Goal: Task Accomplishment & Management: Manage account settings

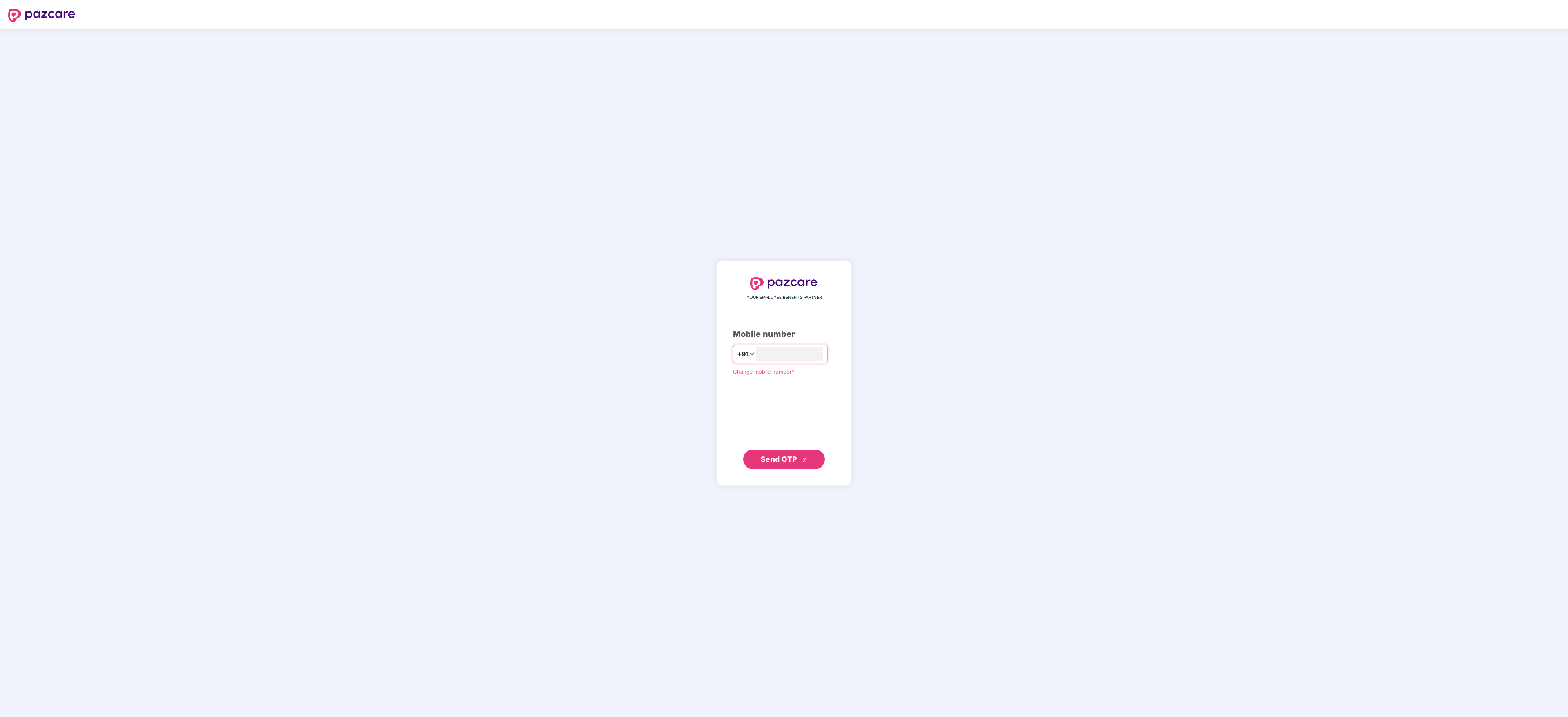
type input "**********"
click at [757, 458] on button "Send OTP" at bounding box center [784, 459] width 82 height 20
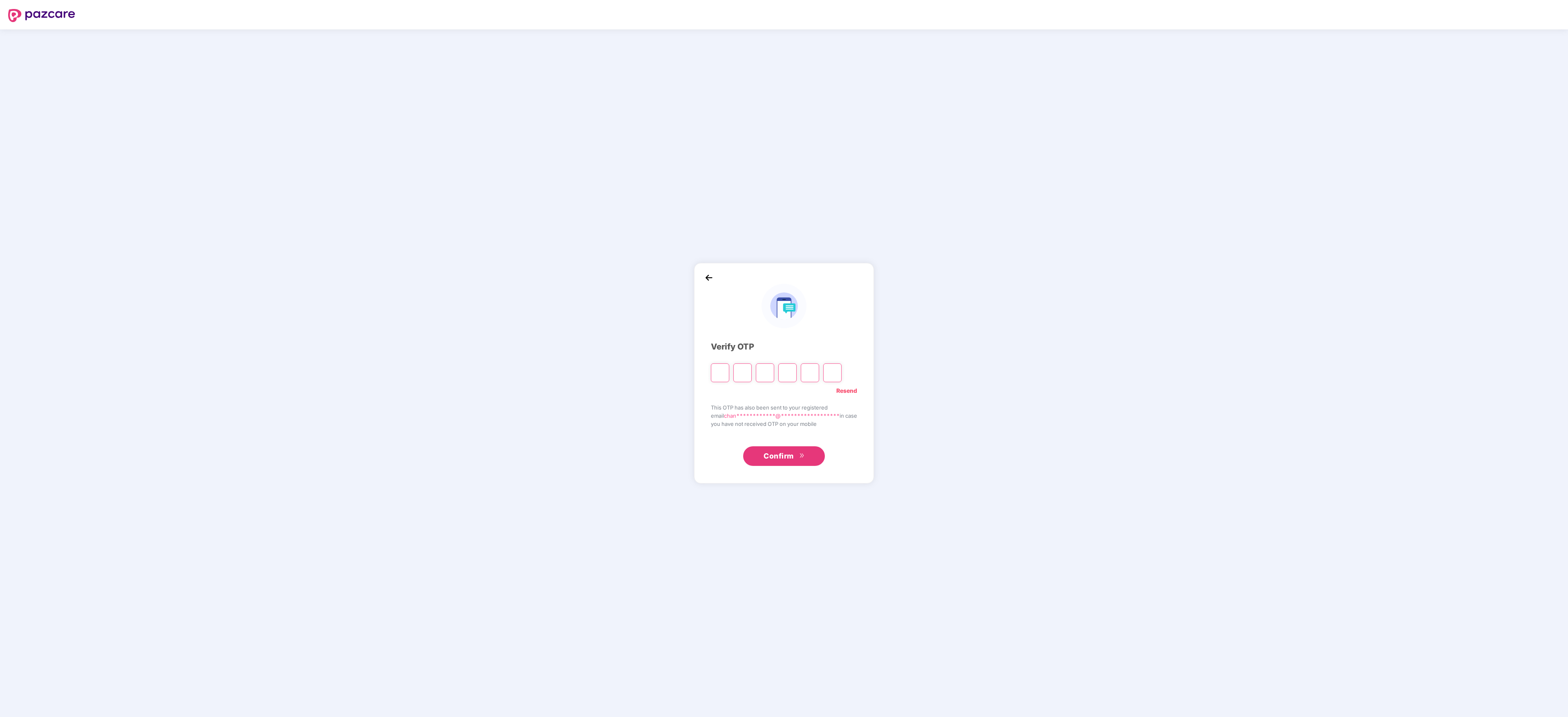
type input "*"
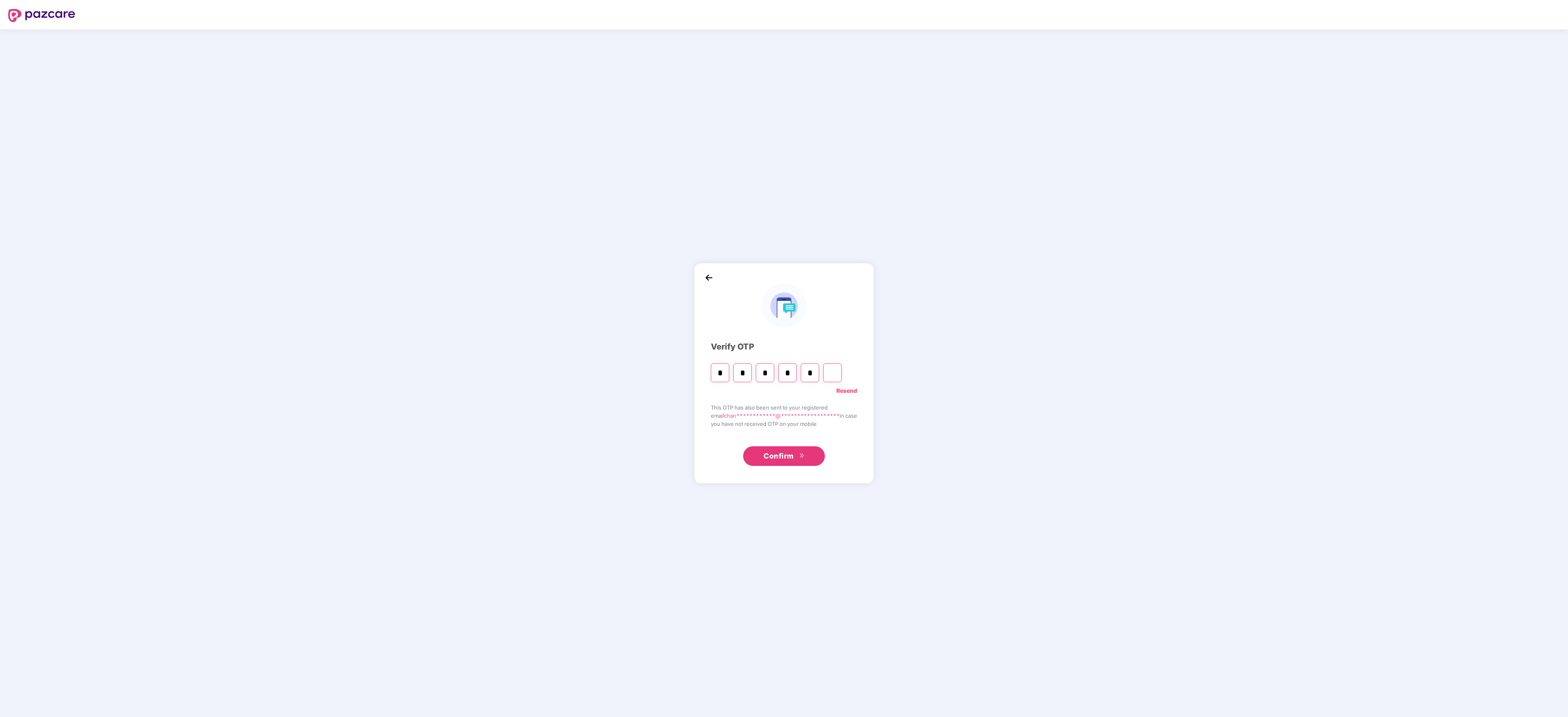
type input "*"
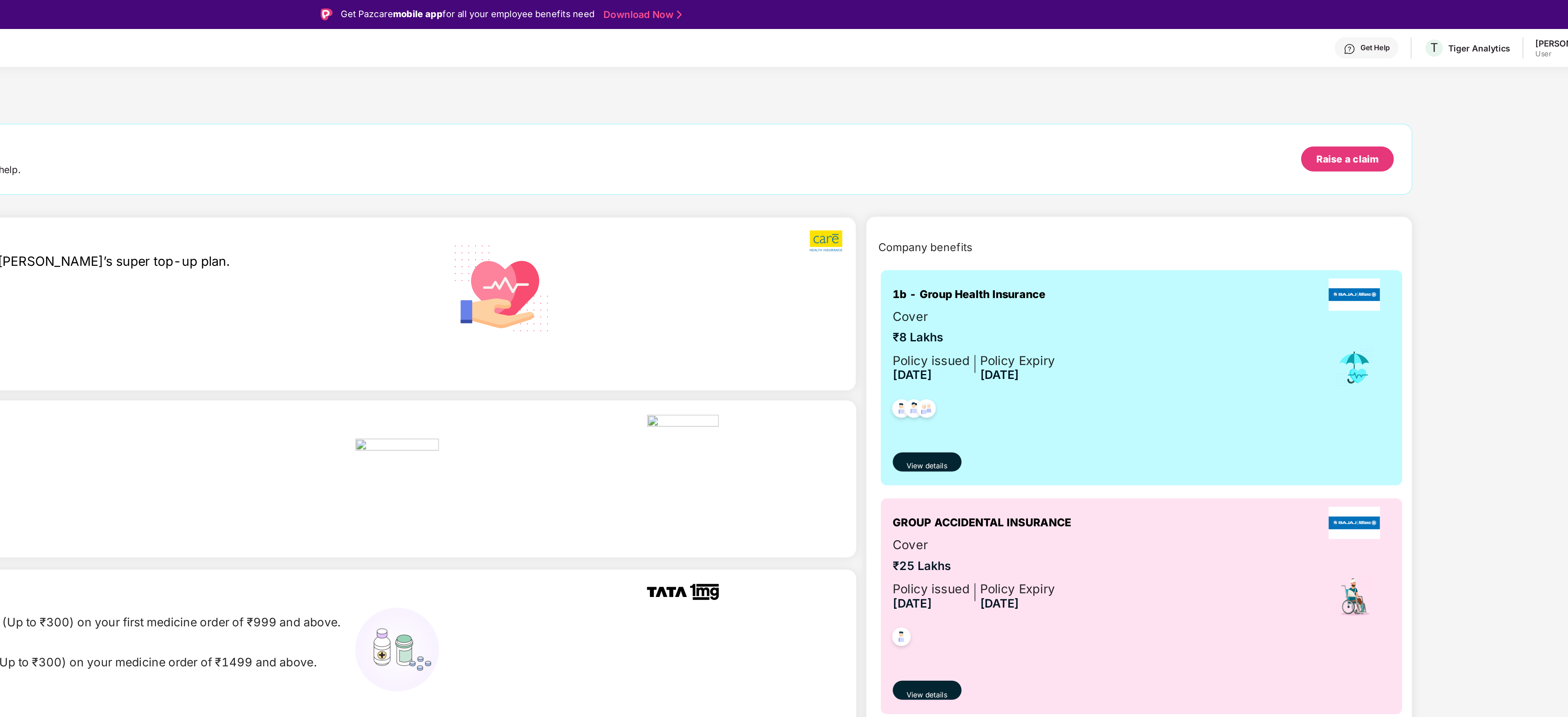
click at [1374, 34] on div "Get Help" at bounding box center [1384, 33] width 20 height 7
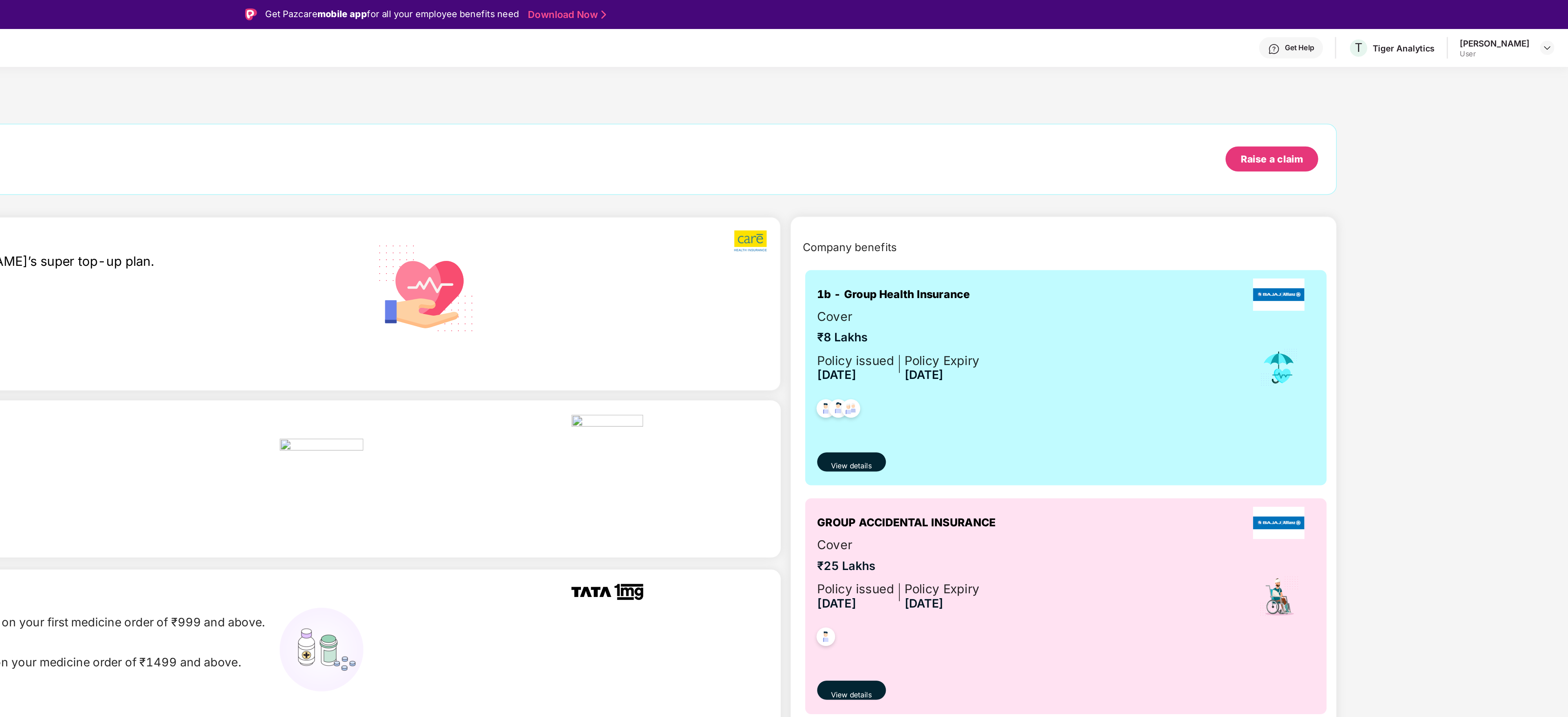
click at [1537, 33] on div "[PERSON_NAME]" at bounding box center [1518, 30] width 47 height 8
click at [1554, 33] on img at bounding box center [1553, 33] width 7 height 7
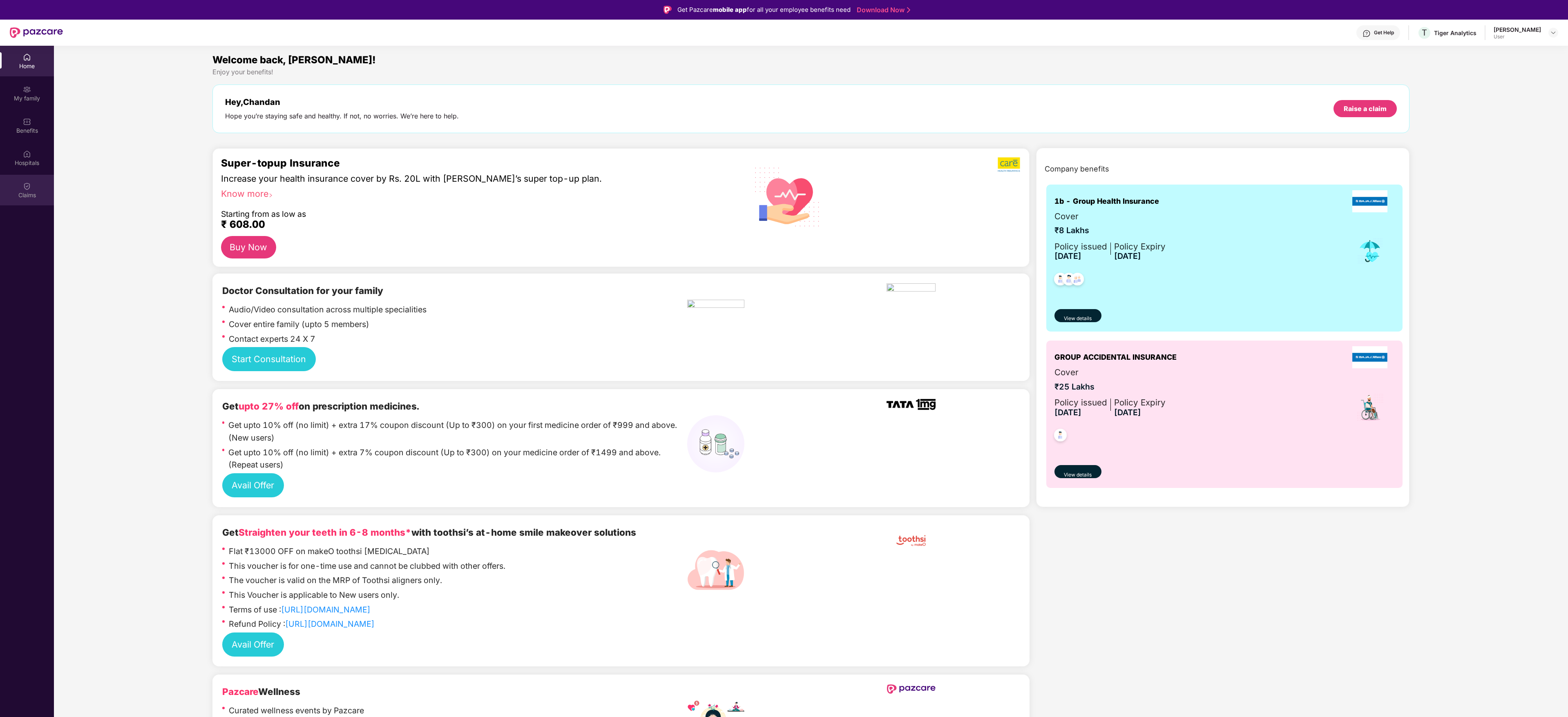
click at [31, 187] on div "Claims" at bounding box center [27, 190] width 54 height 31
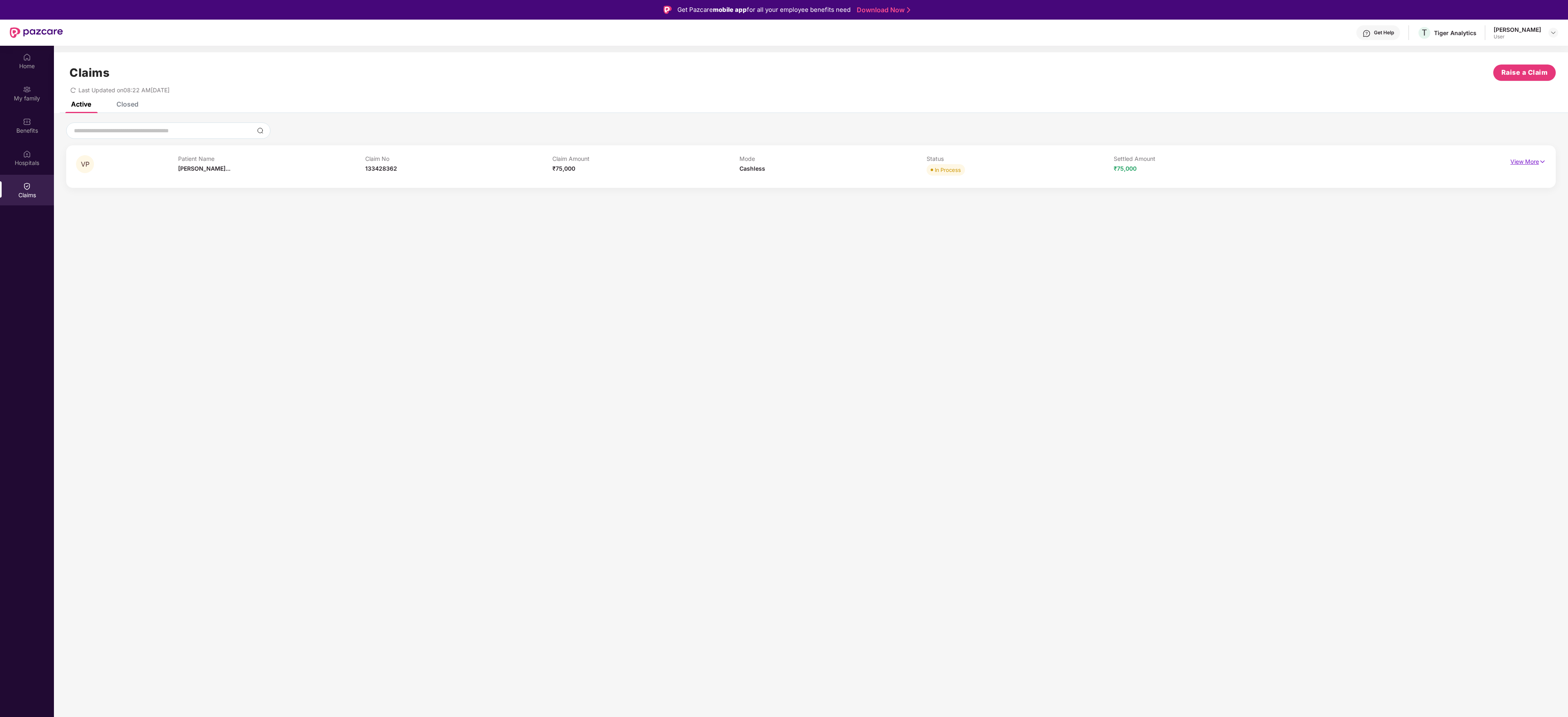
click at [1534, 160] on p "View More" at bounding box center [1529, 160] width 36 height 11
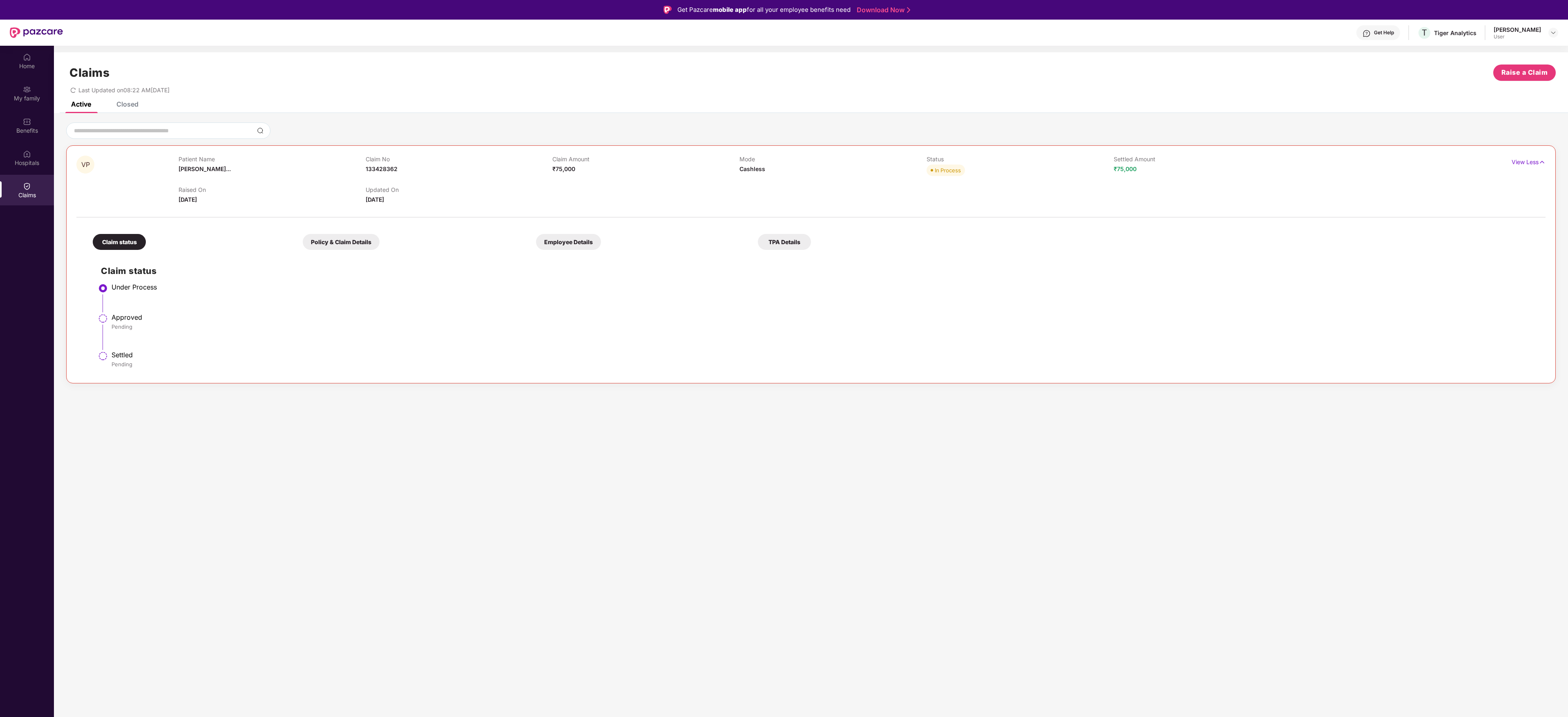
click at [792, 244] on div "TPA Details" at bounding box center [784, 242] width 53 height 16
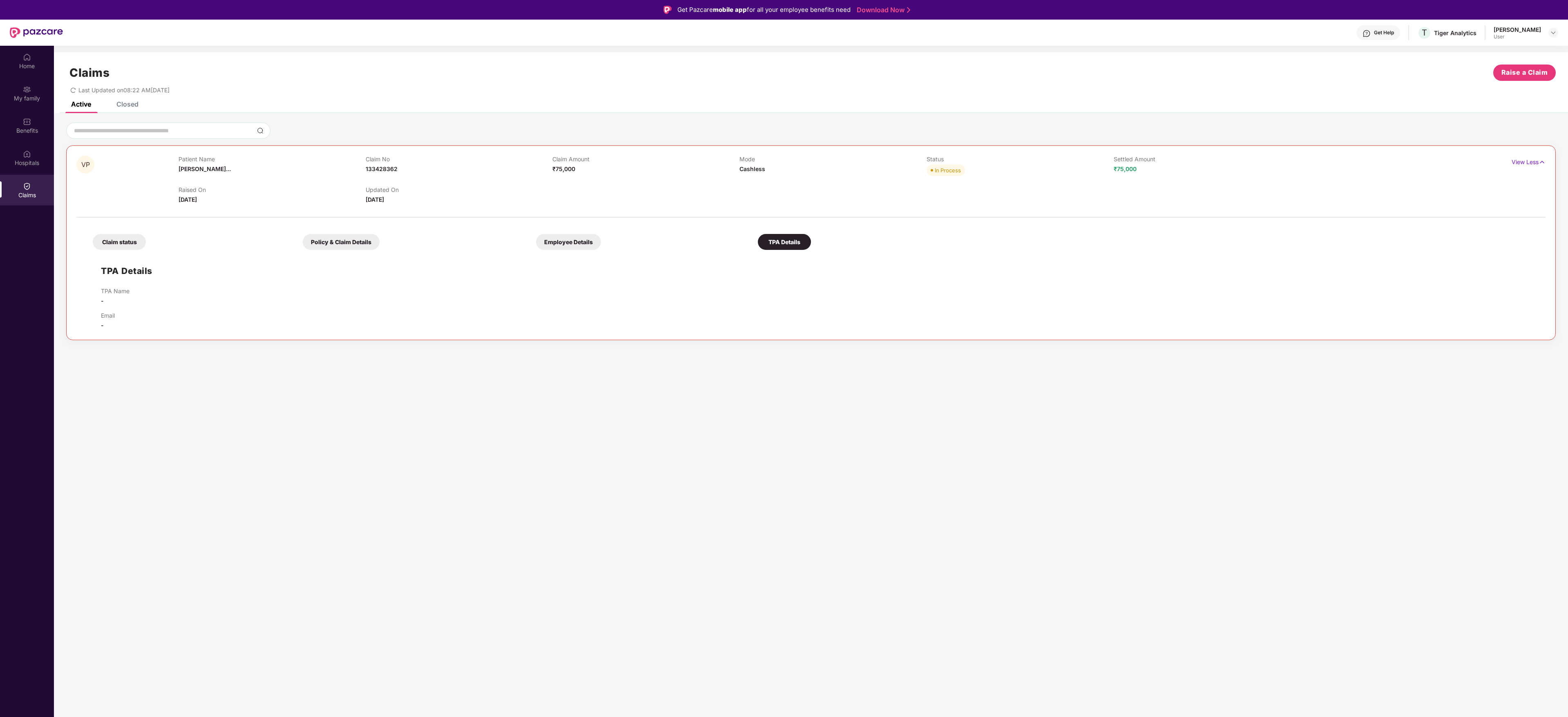
click at [792, 244] on div "TPA Details" at bounding box center [784, 242] width 53 height 16
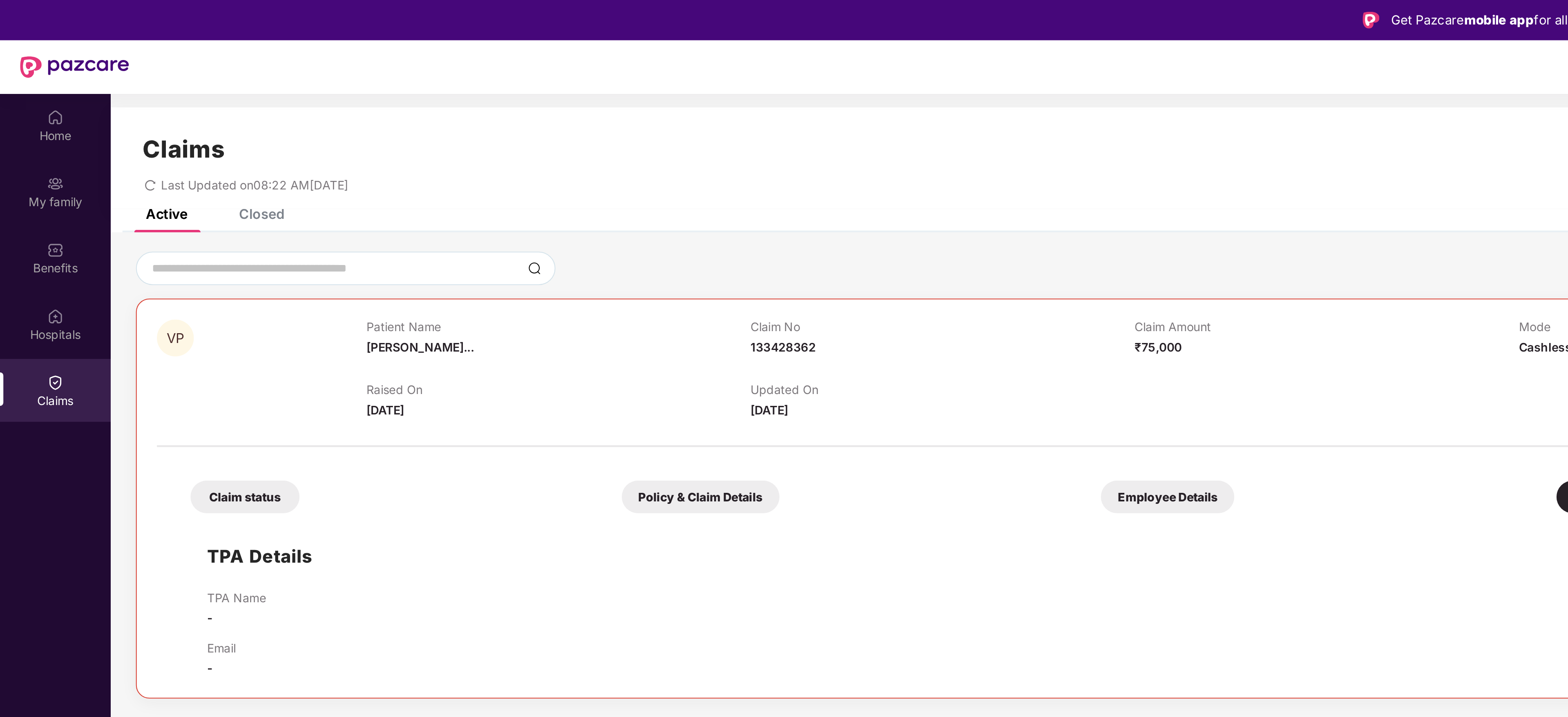
click at [127, 106] on div "Closed" at bounding box center [127, 104] width 22 height 8
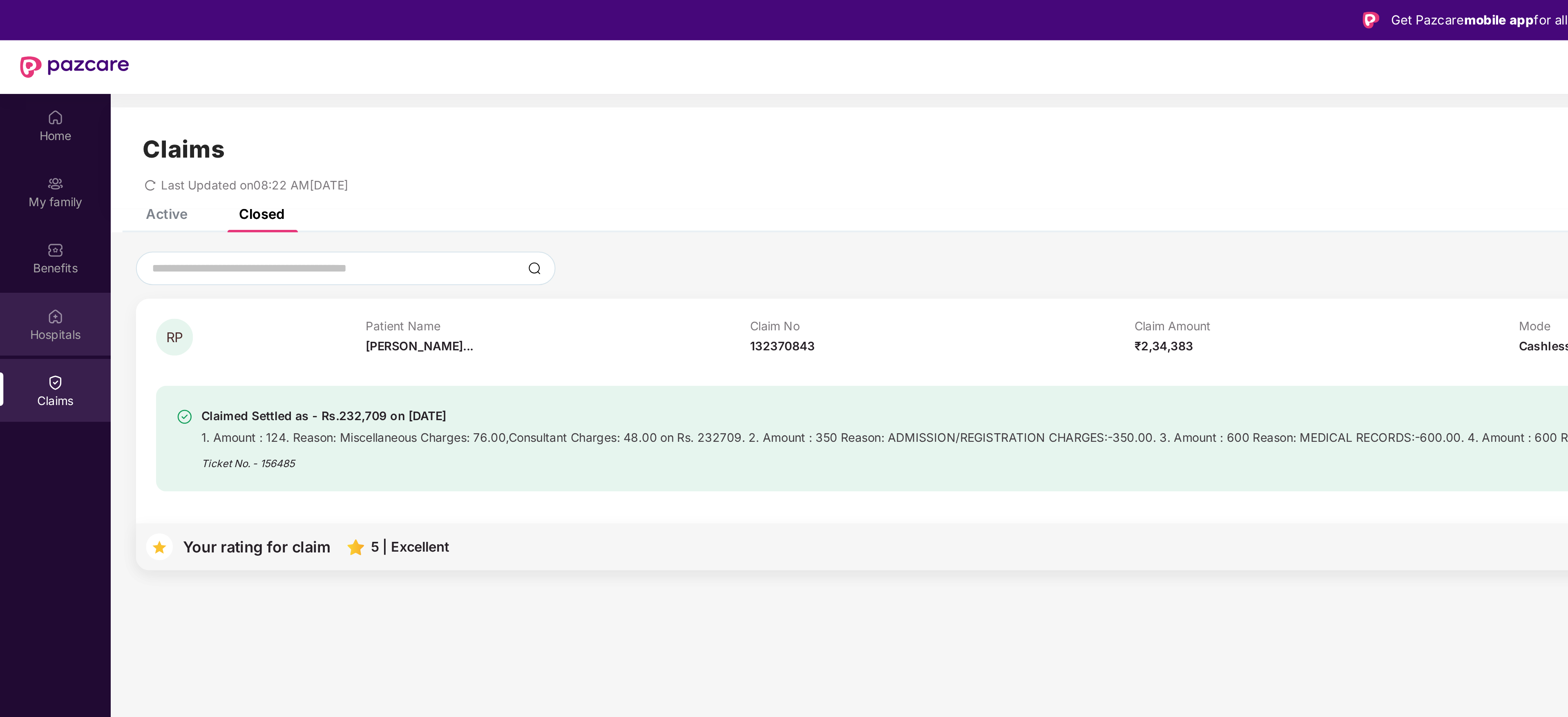
click at [22, 159] on div "Hospitals" at bounding box center [27, 162] width 54 height 8
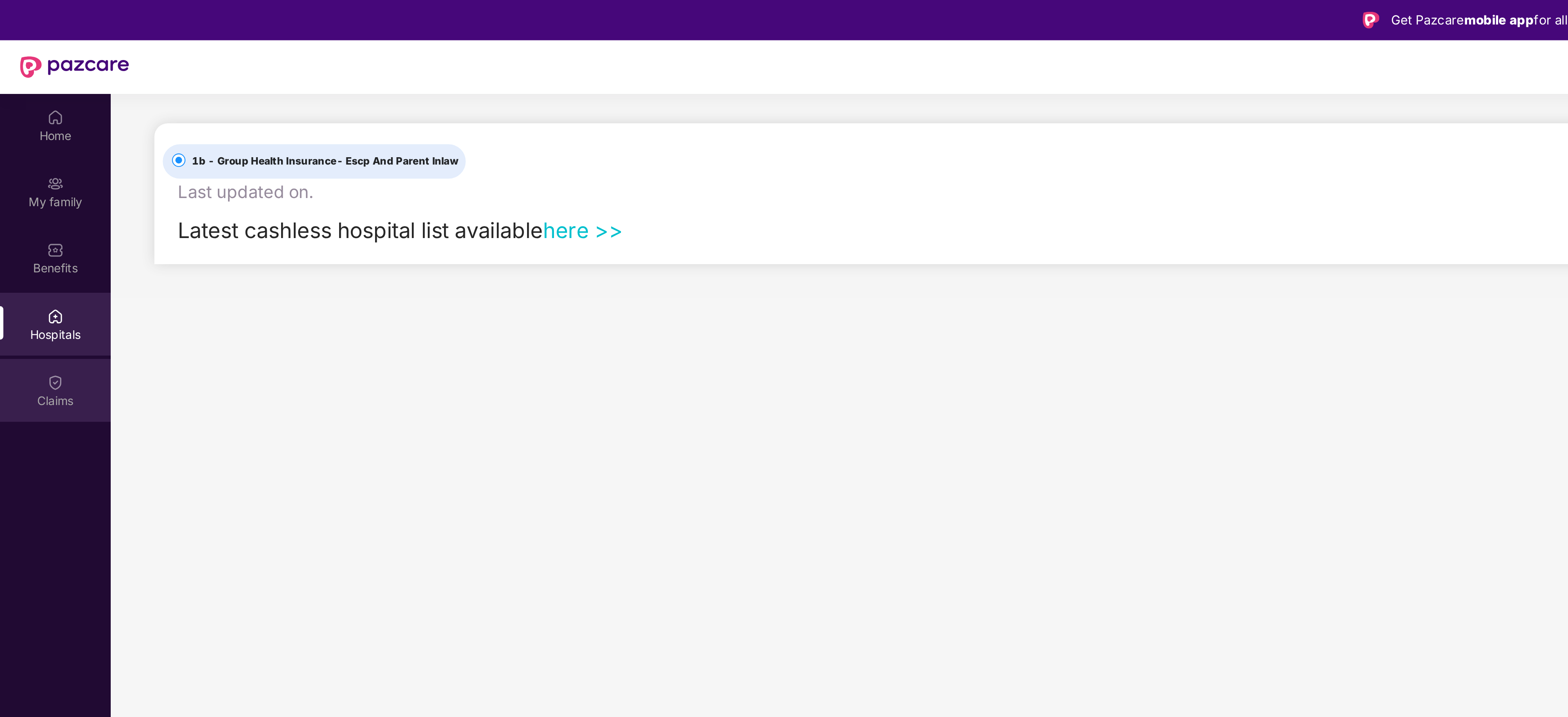
click at [37, 189] on div "Claims" at bounding box center [27, 190] width 54 height 31
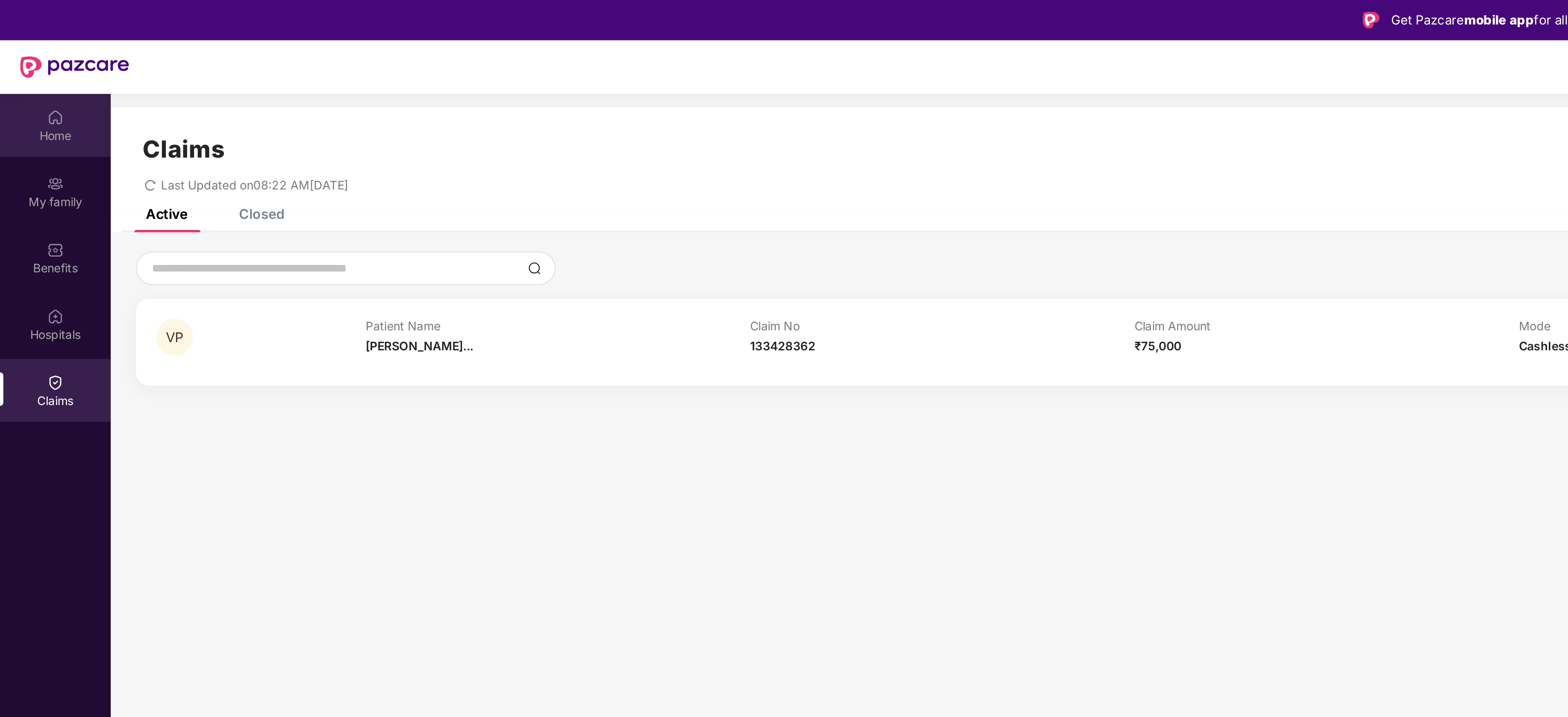
click at [31, 67] on div "Home" at bounding box center [27, 66] width 54 height 8
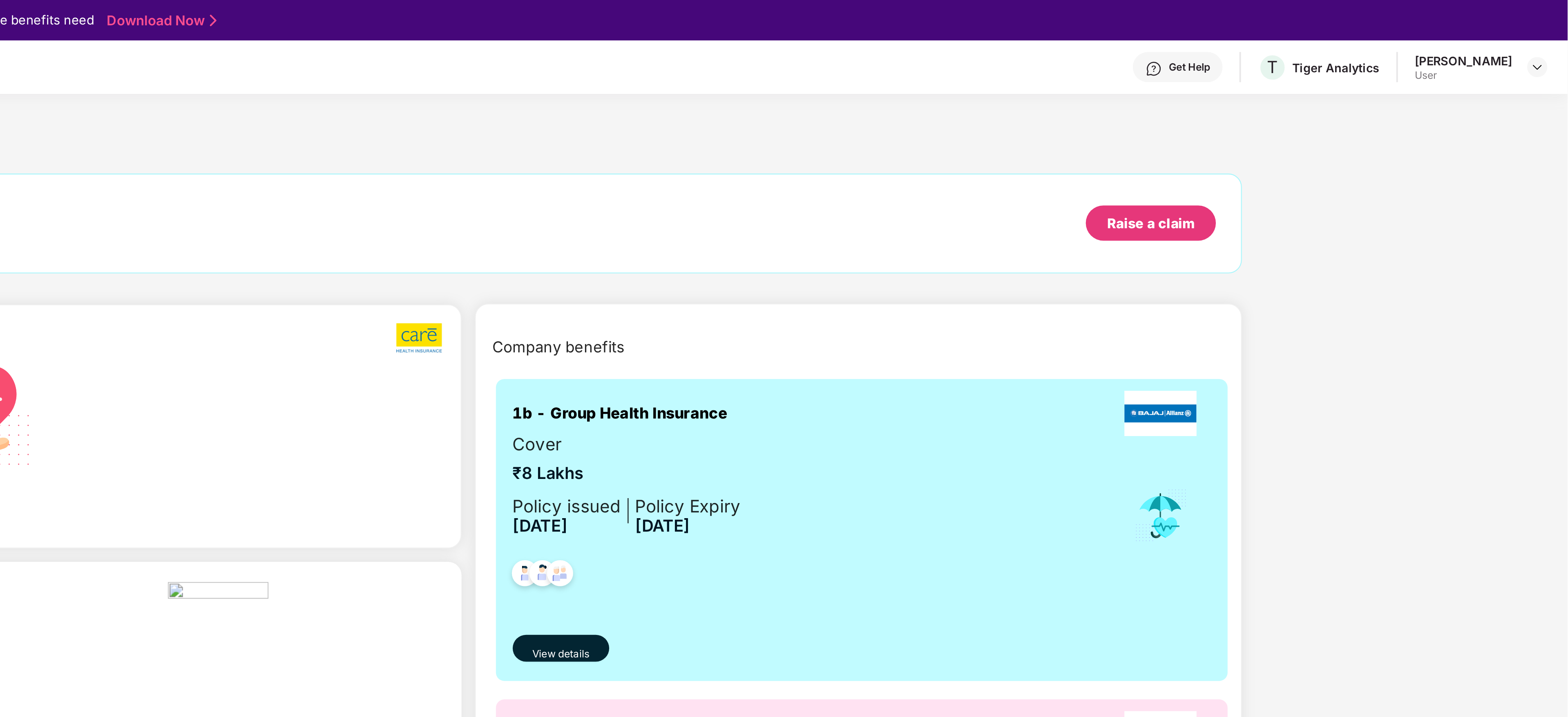
click at [1363, 33] on img at bounding box center [1366, 33] width 8 height 8
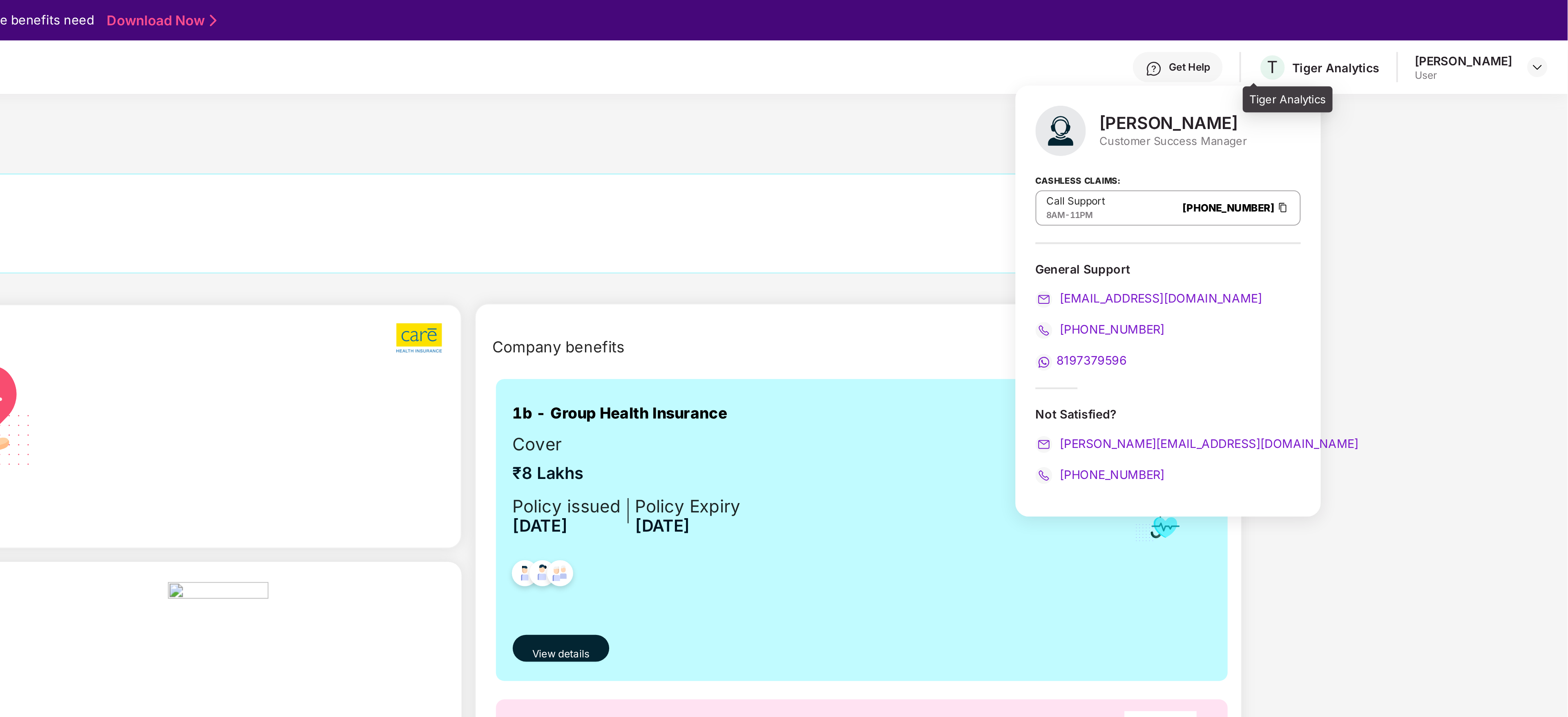
click at [1444, 33] on div "Tiger Analytics" at bounding box center [1455, 33] width 42 height 8
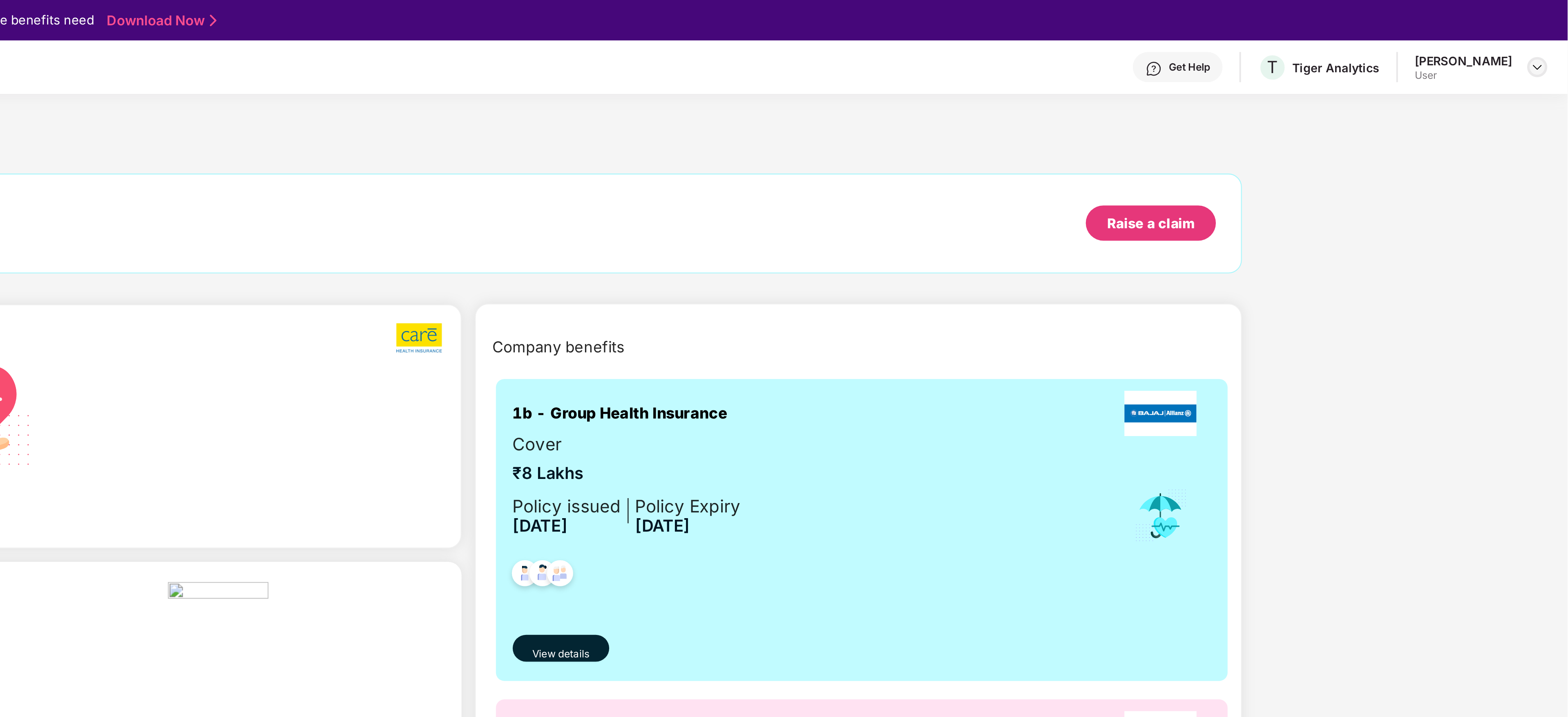
click at [1551, 33] on img at bounding box center [1553, 33] width 7 height 7
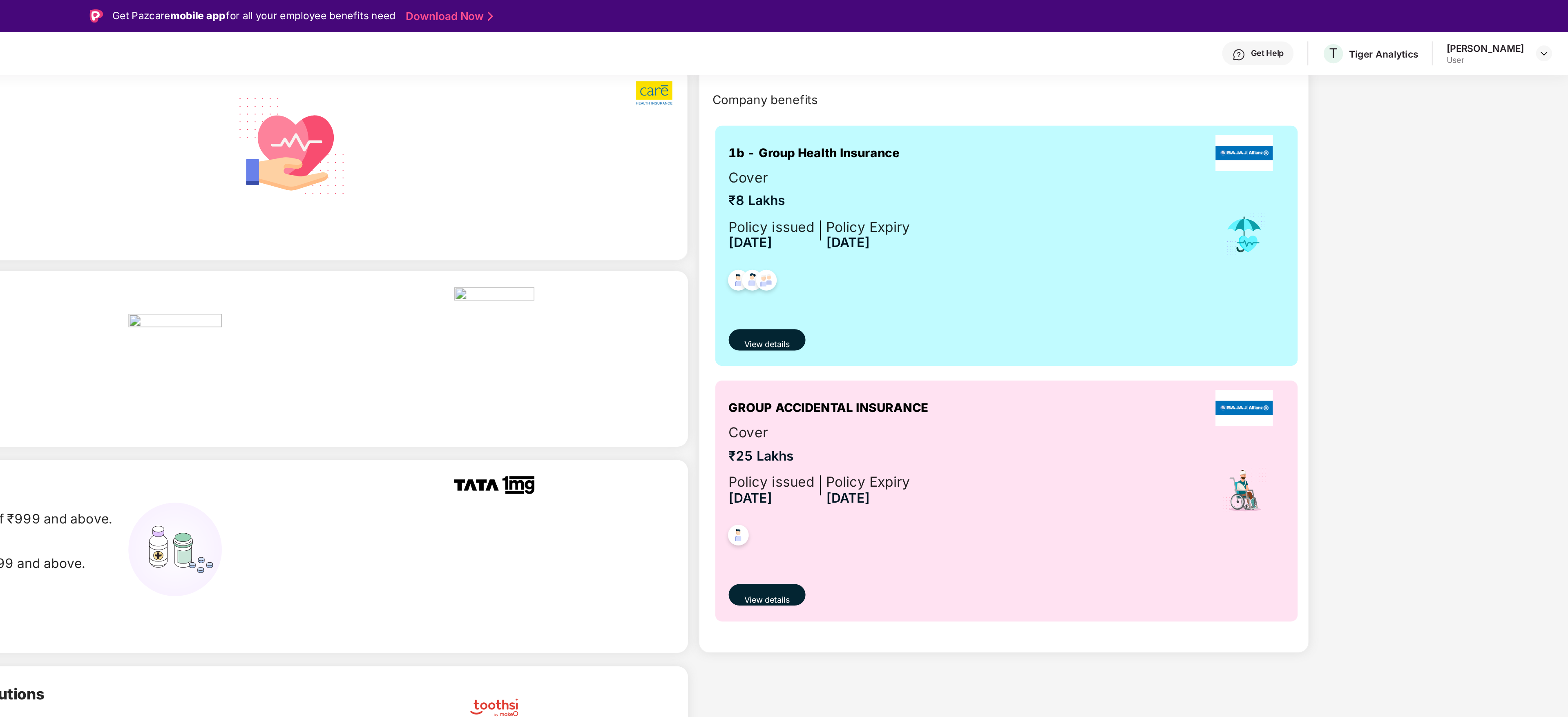
scroll to position [119, 0]
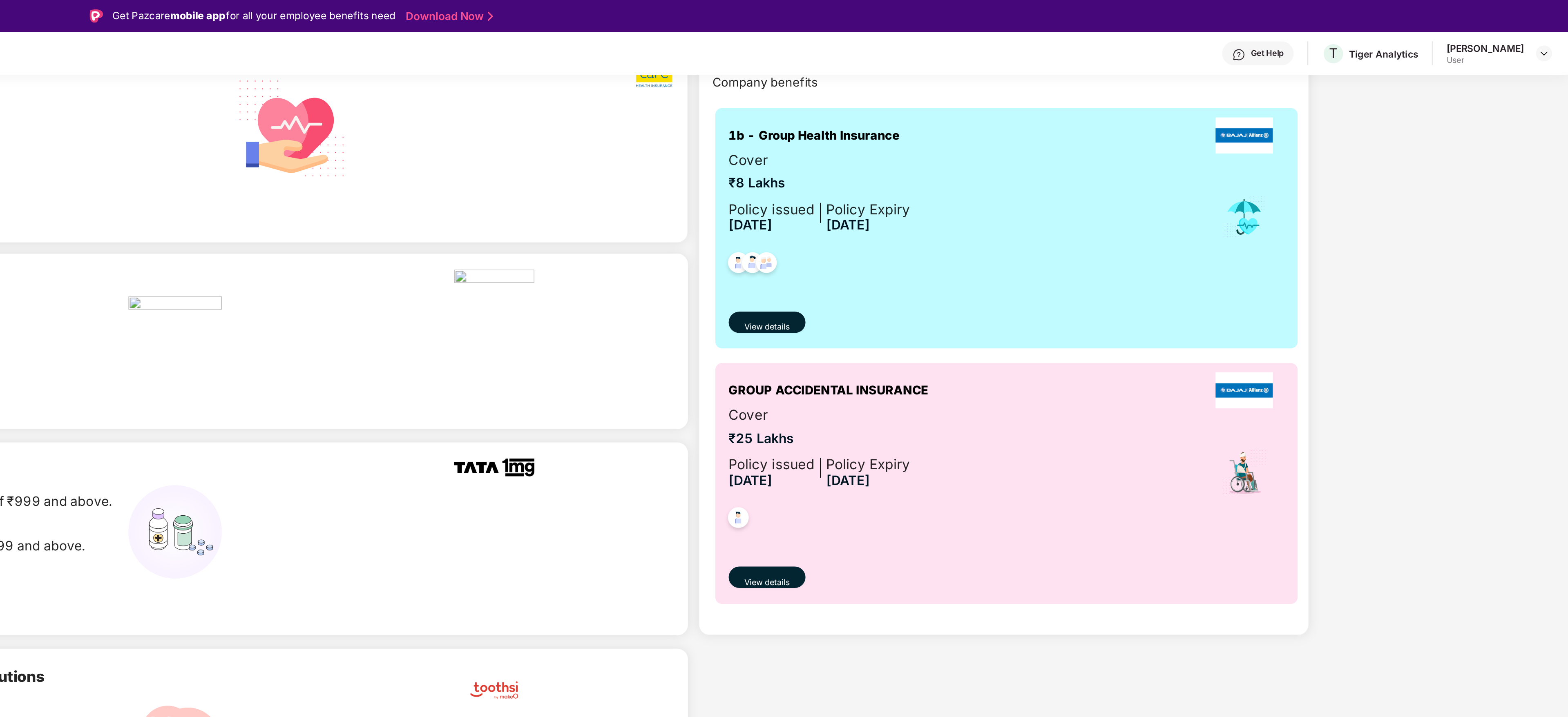
click at [1363, 30] on img at bounding box center [1366, 33] width 8 height 8
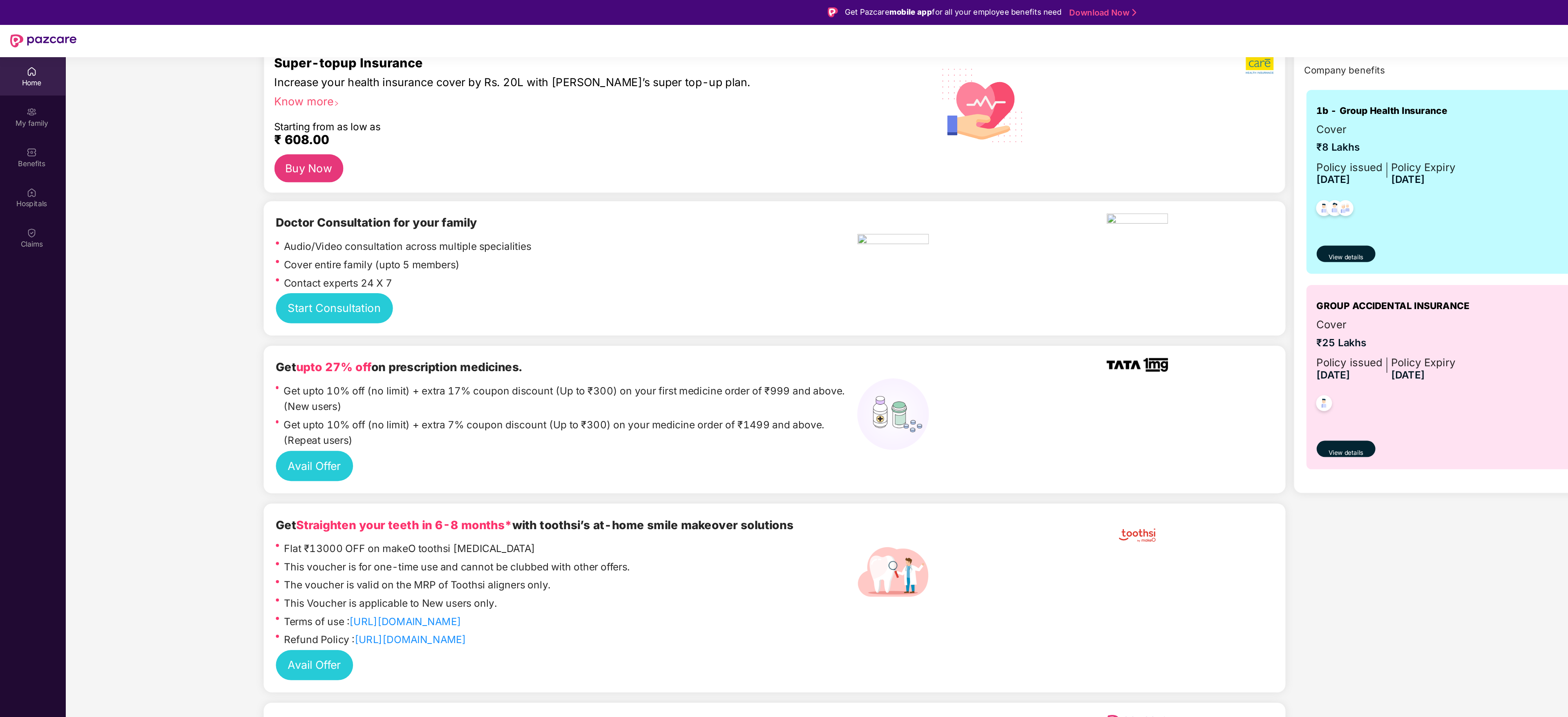
scroll to position [0, 0]
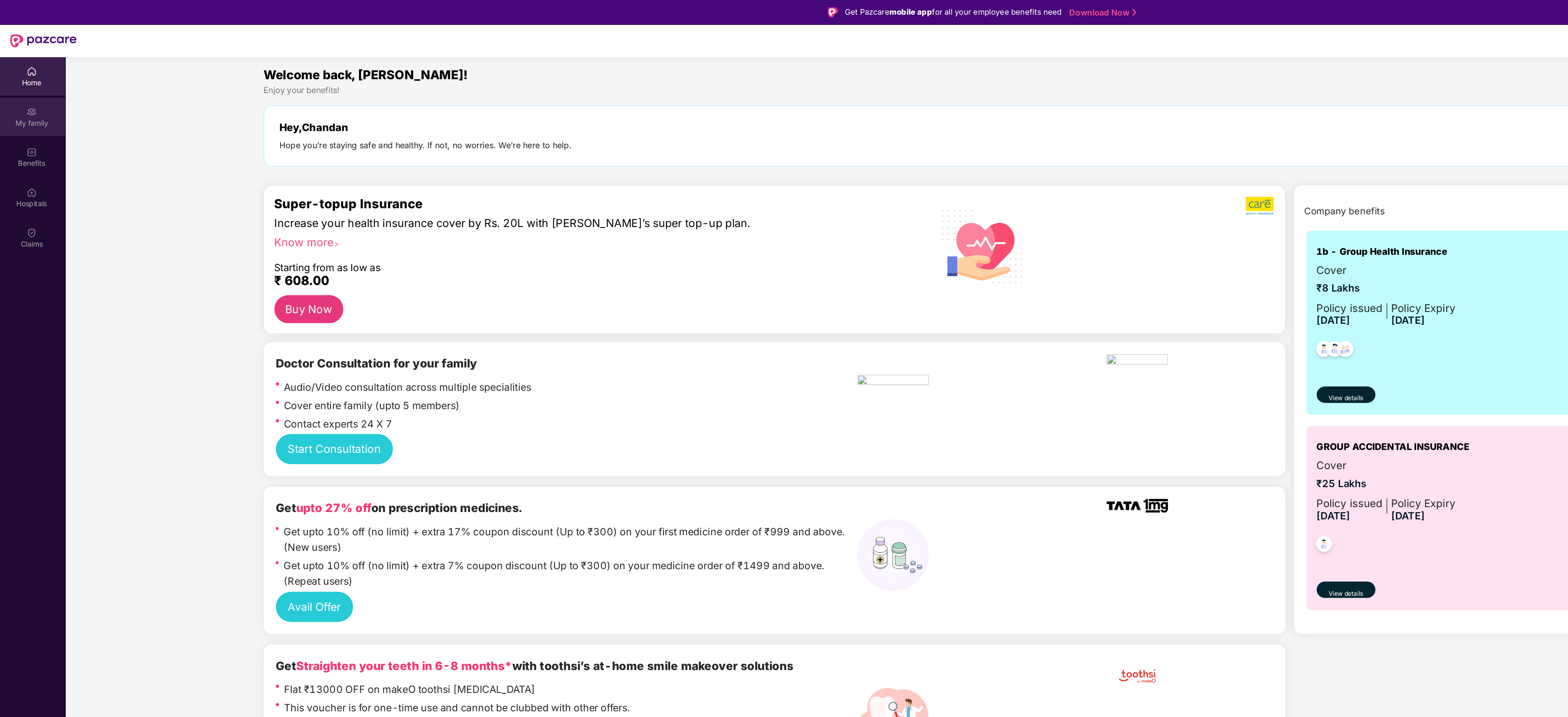
click at [27, 95] on div "My family" at bounding box center [27, 98] width 54 height 8
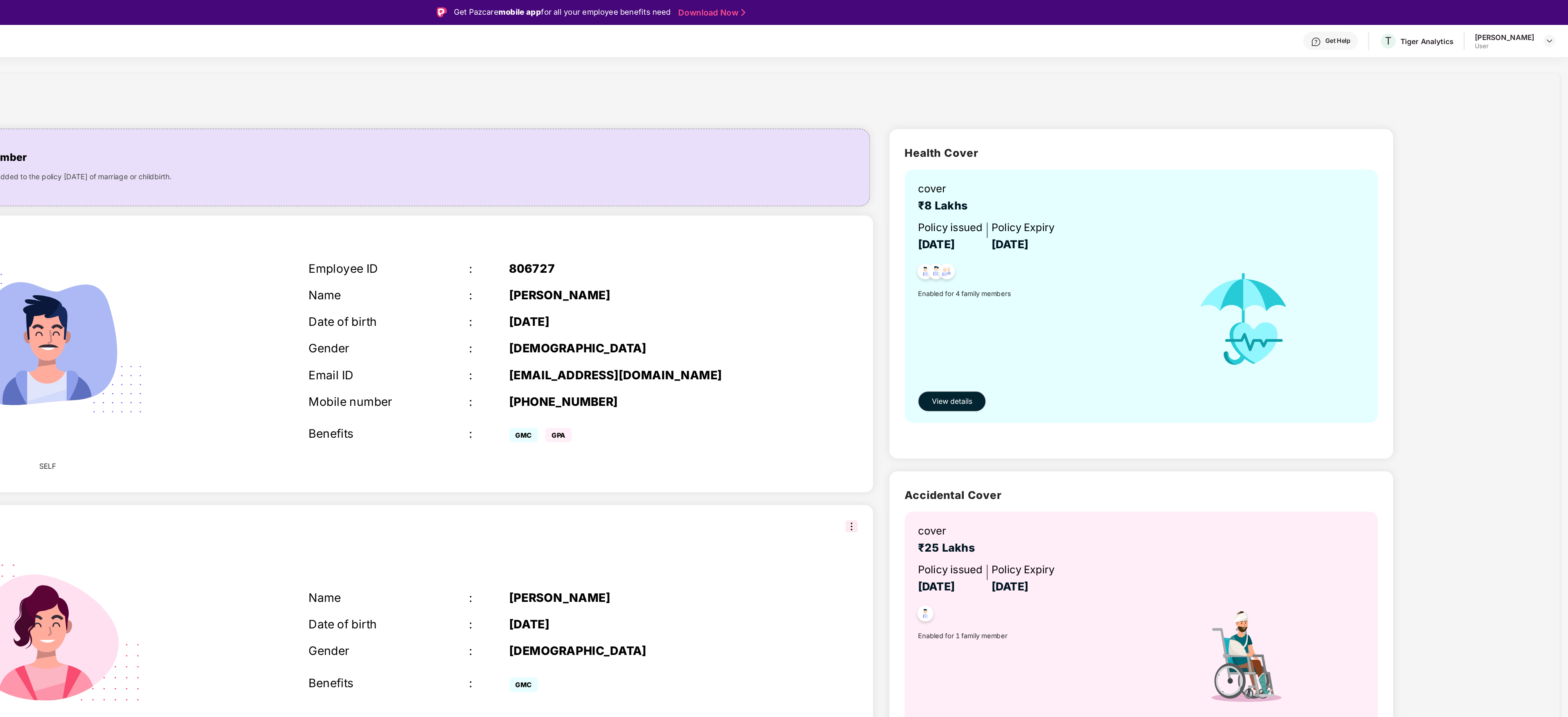
click at [1363, 32] on img at bounding box center [1366, 33] width 8 height 8
